Goal: Task Accomplishment & Management: Manage account settings

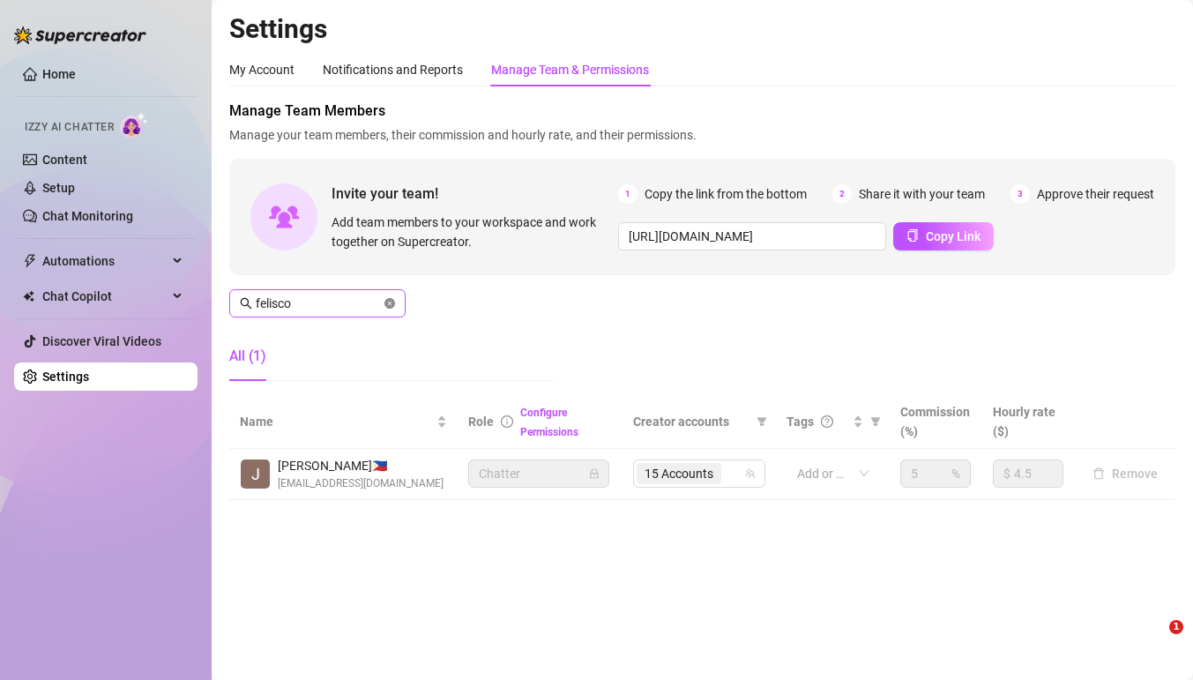
click at [381, 302] on span "felisco" at bounding box center [317, 303] width 176 height 28
click at [385, 302] on icon "close-circle" at bounding box center [389, 303] width 11 height 11
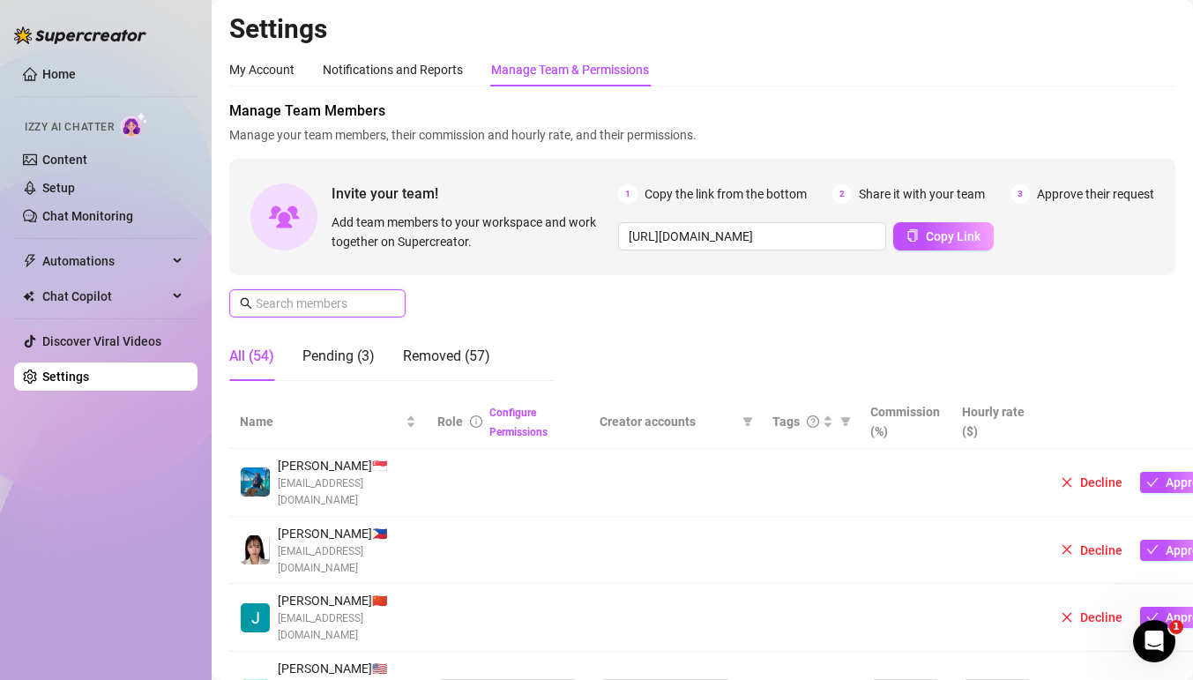
click at [359, 301] on input "text" at bounding box center [318, 303] width 125 height 19
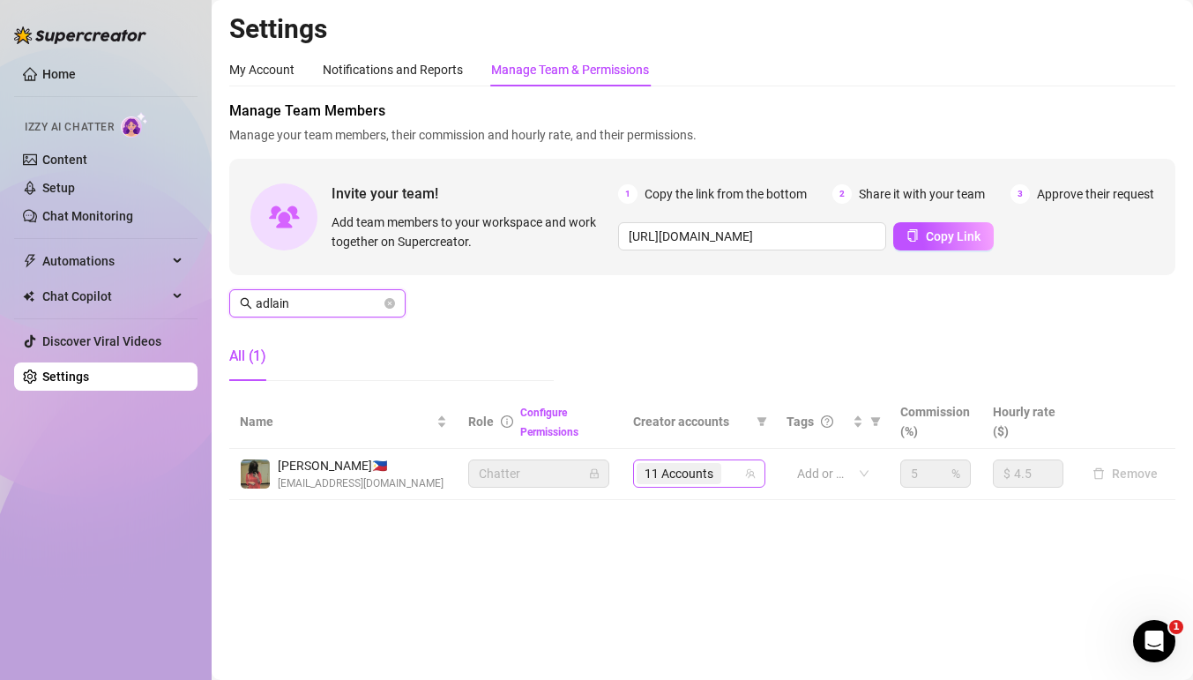
type input "adlain"
click at [726, 474] on input "search" at bounding box center [727, 473] width 4 height 21
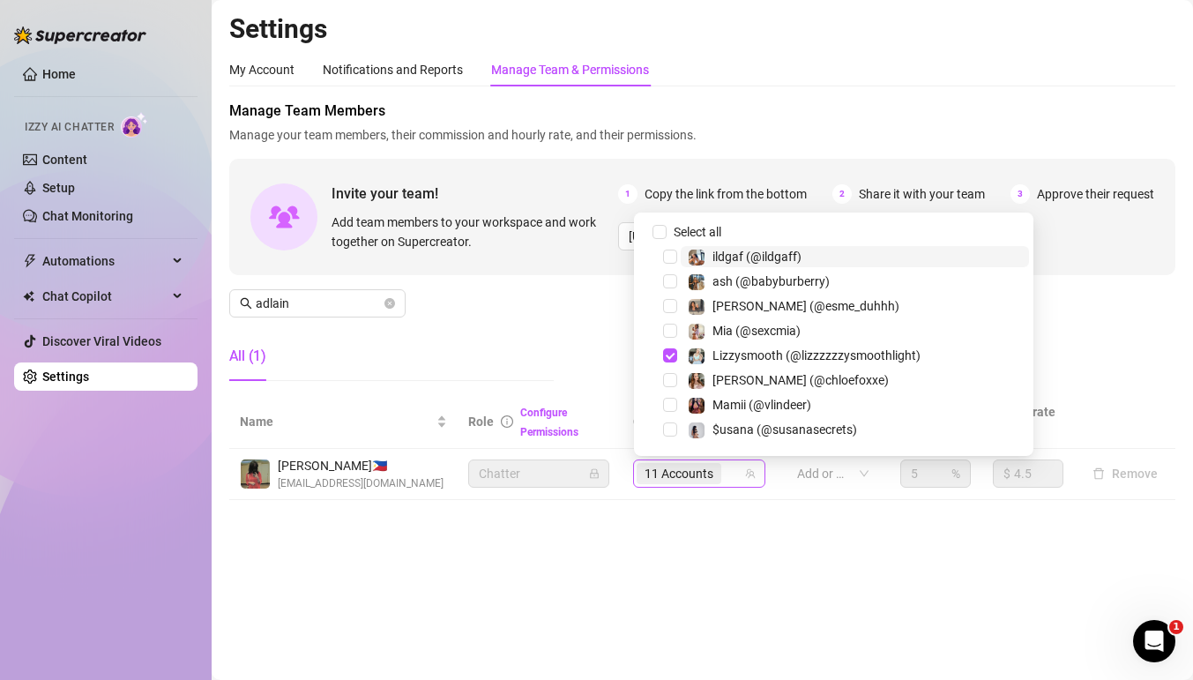
click at [734, 474] on div "11 Accounts" at bounding box center [690, 473] width 107 height 25
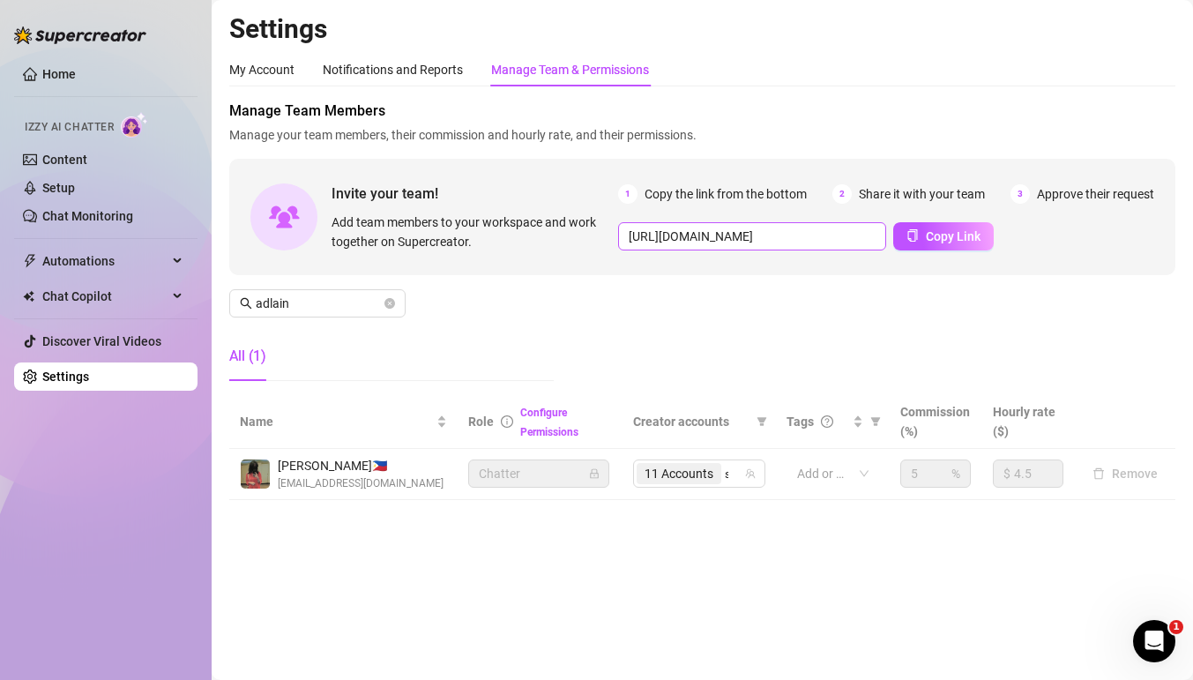
type input "sex"
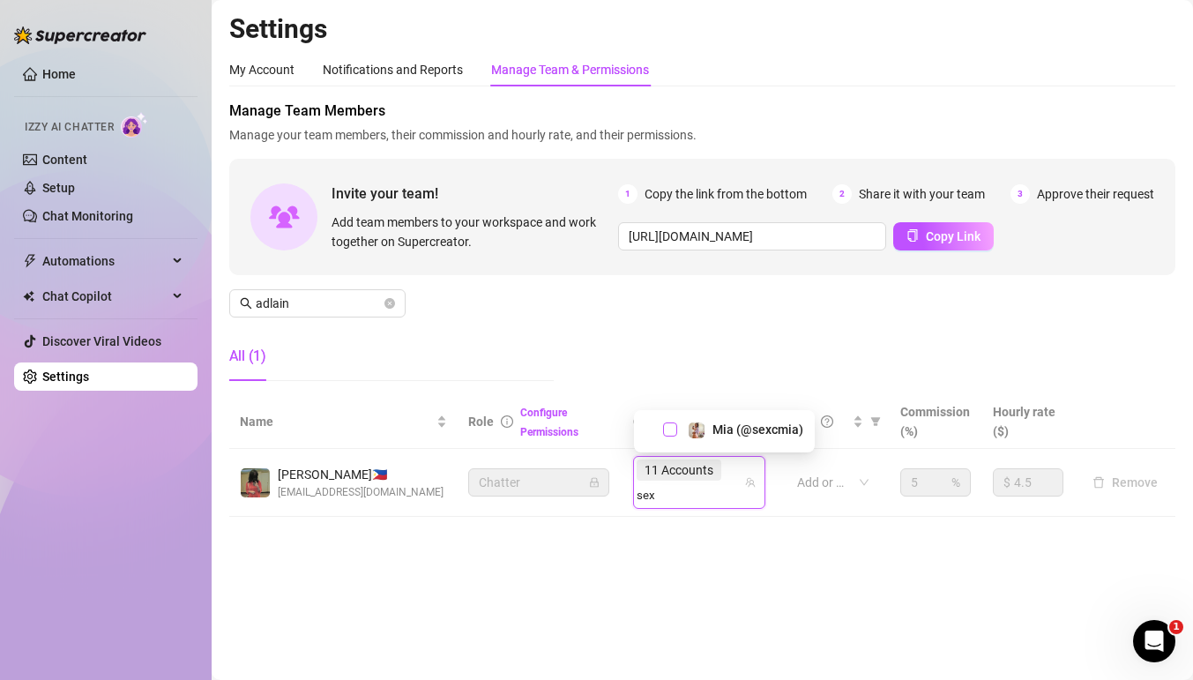
click at [671, 427] on span "Select tree node" at bounding box center [670, 429] width 14 height 14
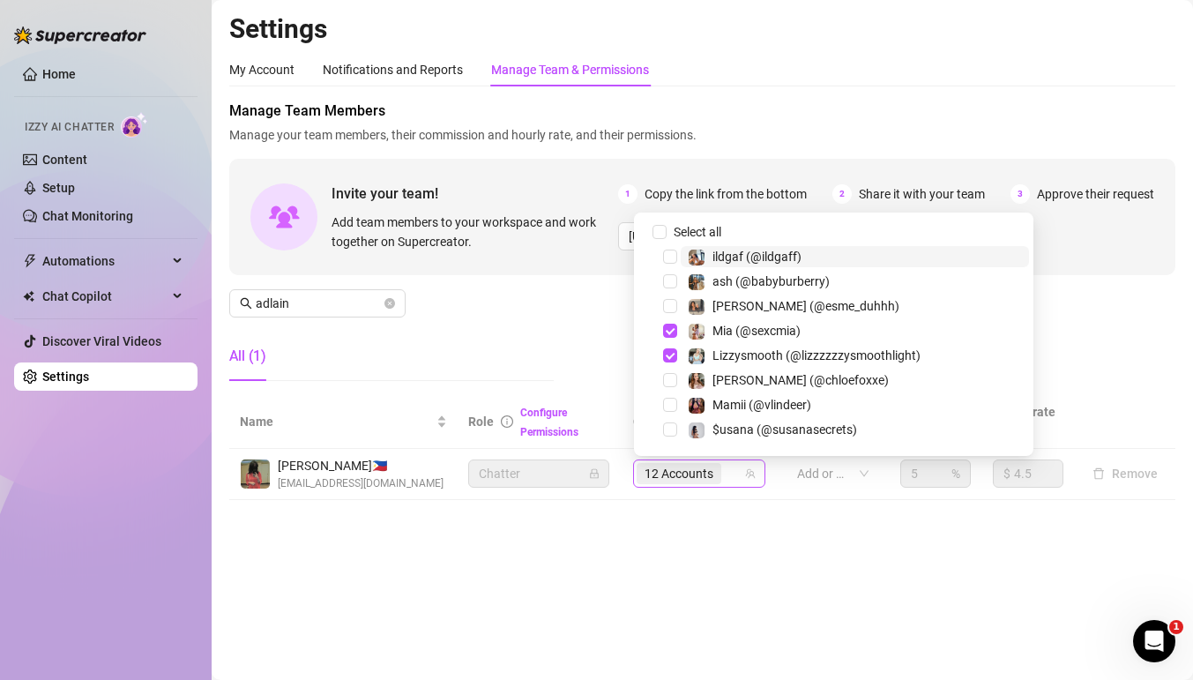
click at [723, 469] on div "12 Accounts" at bounding box center [681, 473] width 88 height 25
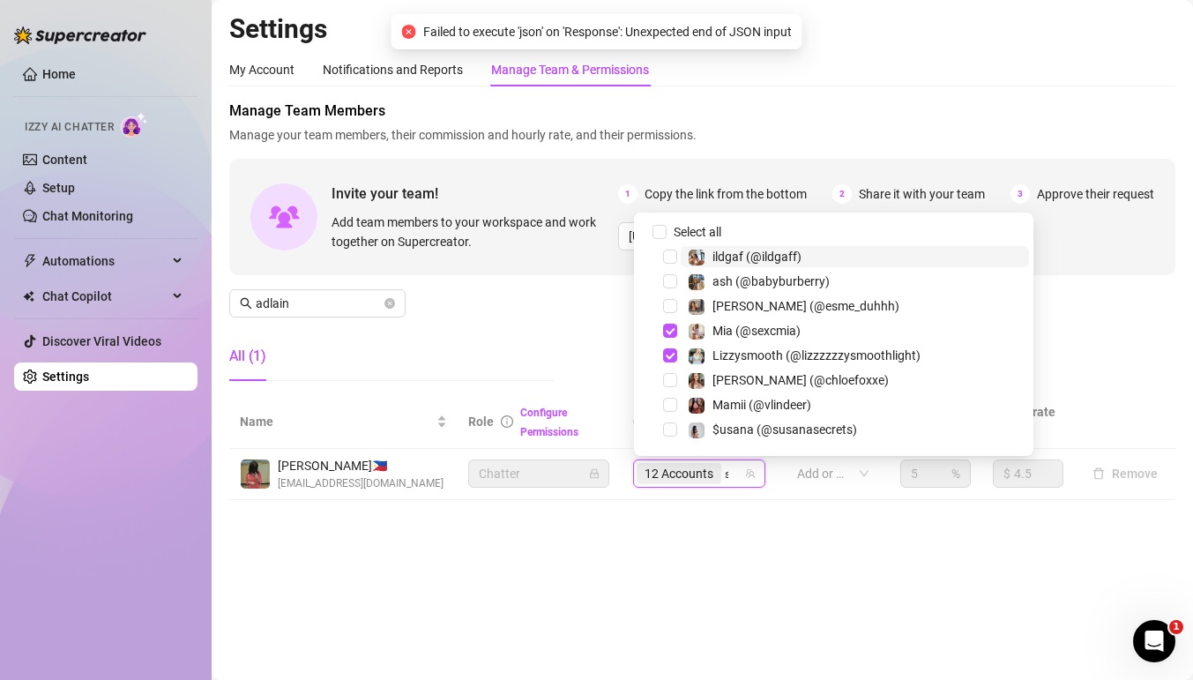
type input "[PERSON_NAME]"
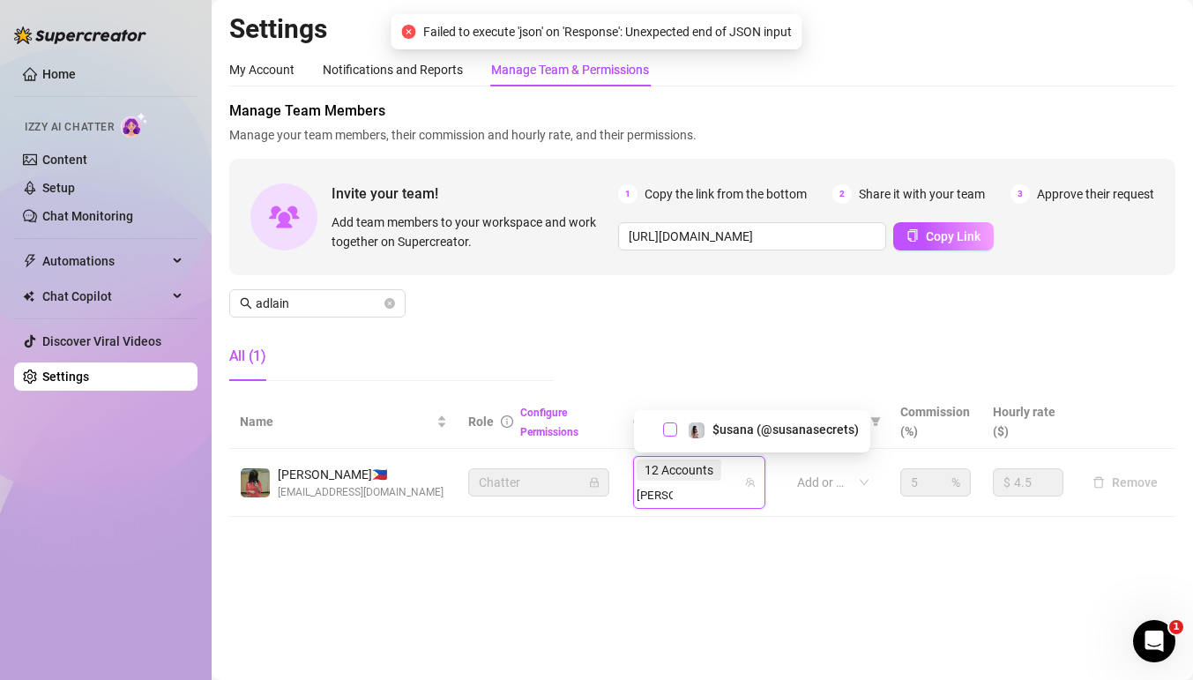
click at [671, 433] on span "Select tree node" at bounding box center [670, 429] width 14 height 14
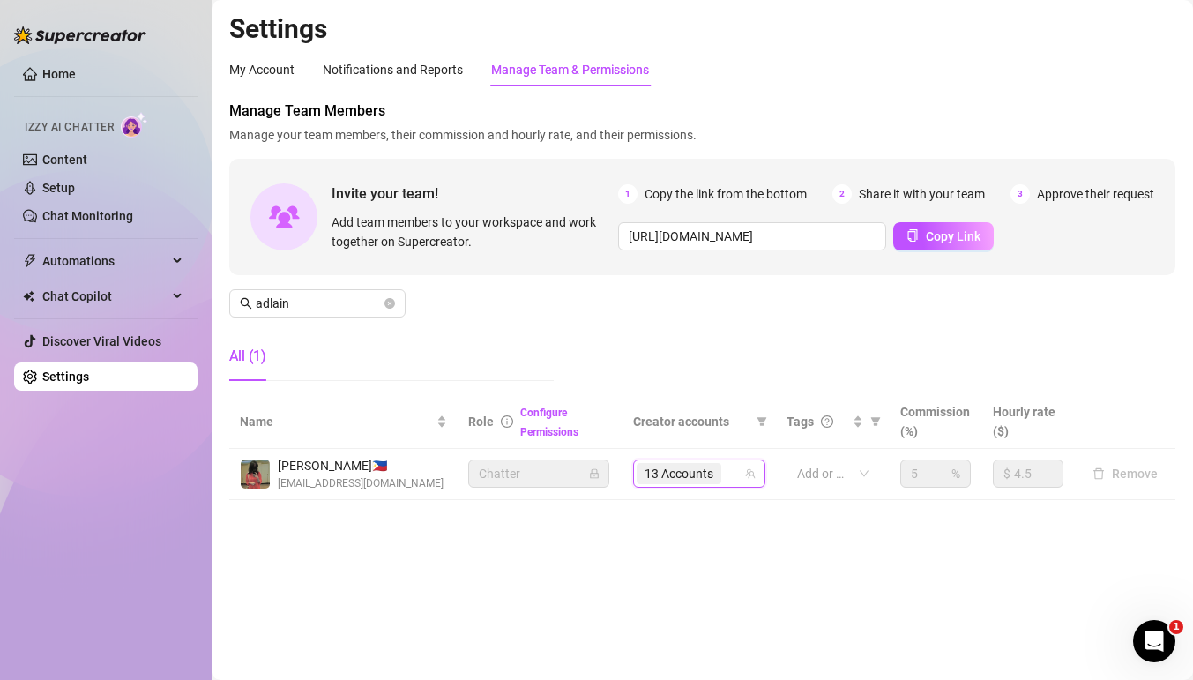
click at [729, 471] on div "13 Accounts" at bounding box center [690, 473] width 107 height 25
type input "kni"
click at [735, 469] on div "13 Accounts kni" at bounding box center [690, 473] width 107 height 25
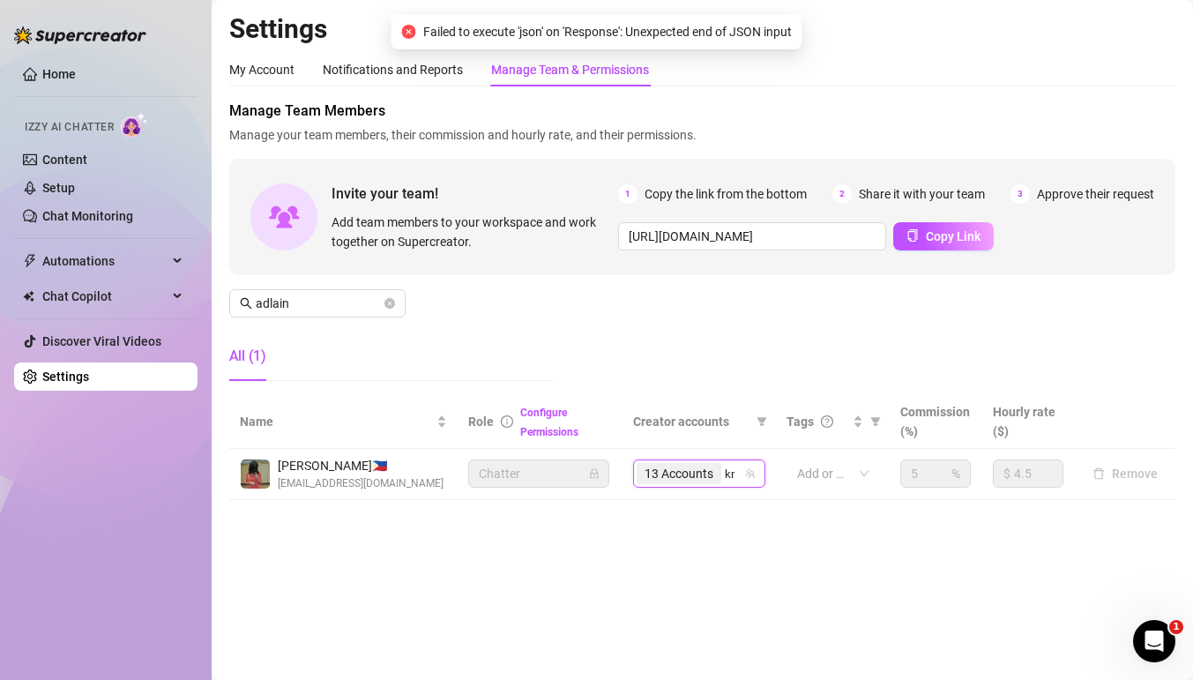
type input "kni"
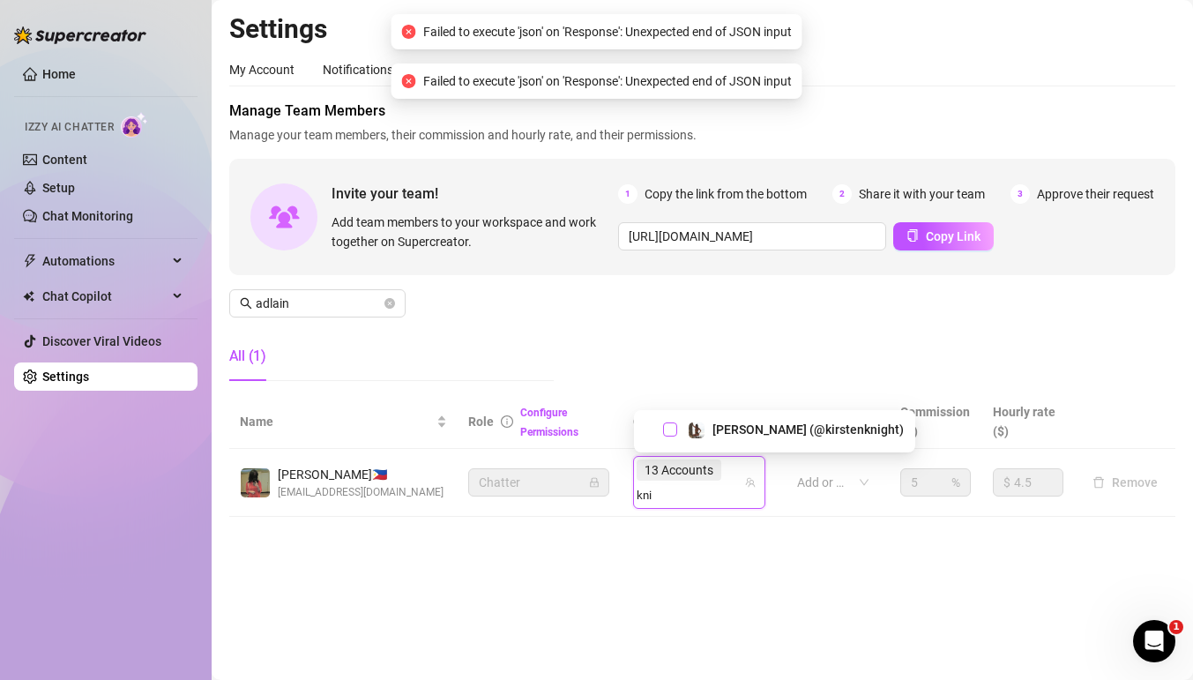
click at [674, 428] on span "Select tree node" at bounding box center [670, 429] width 14 height 14
